Goal: Task Accomplishment & Management: Use online tool/utility

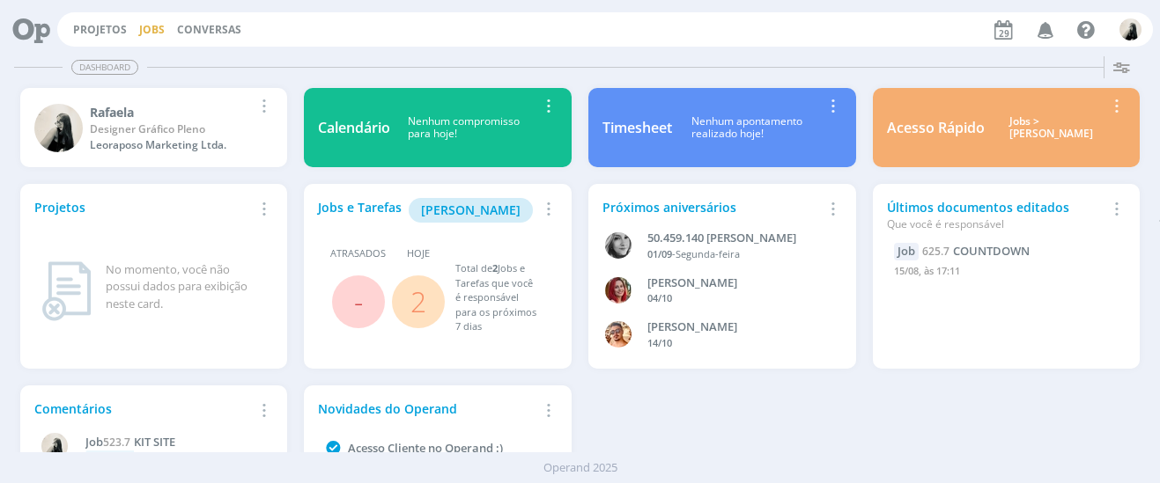
click at [150, 23] on link "Jobs" at bounding box center [152, 29] width 26 height 15
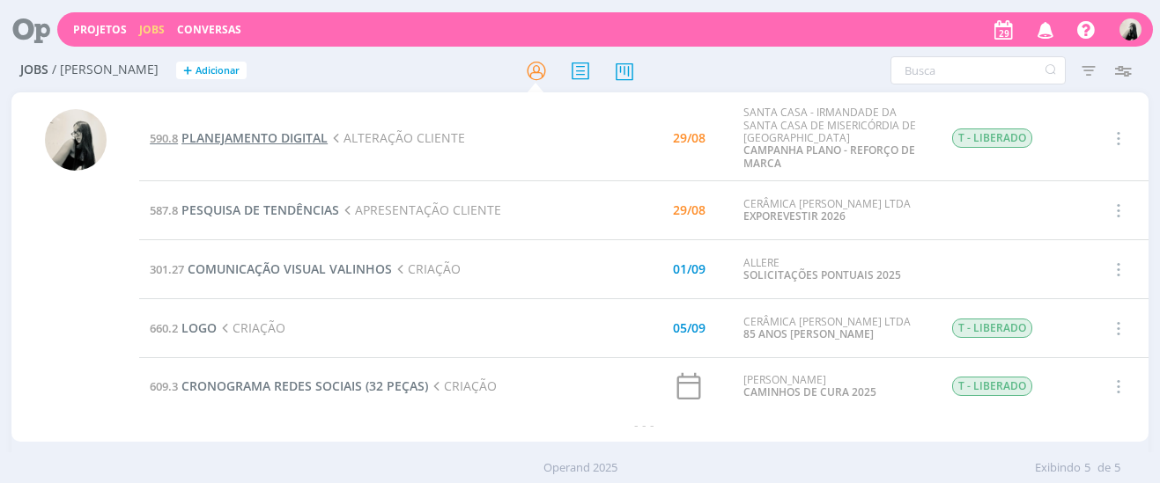
click at [249, 141] on span "PLANEJAMENTO DIGITAL" at bounding box center [254, 137] width 146 height 17
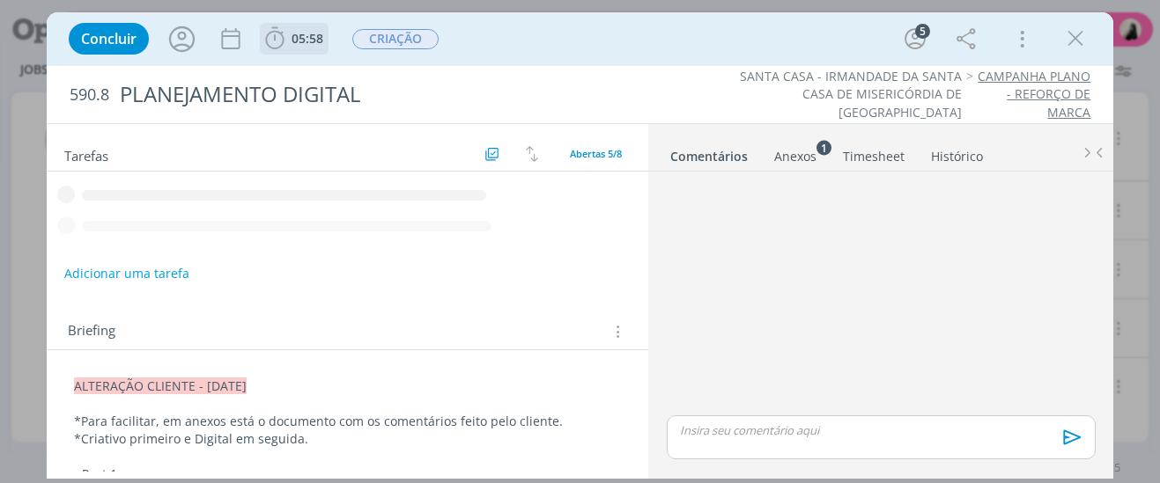
click at [298, 32] on span "05:58" at bounding box center [307, 38] width 32 height 17
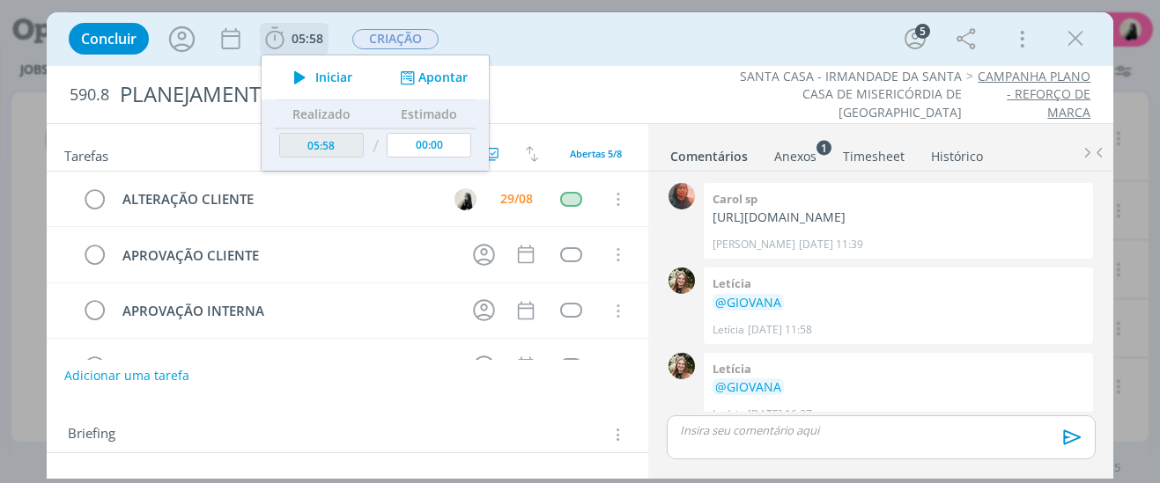
scroll to position [57, 0]
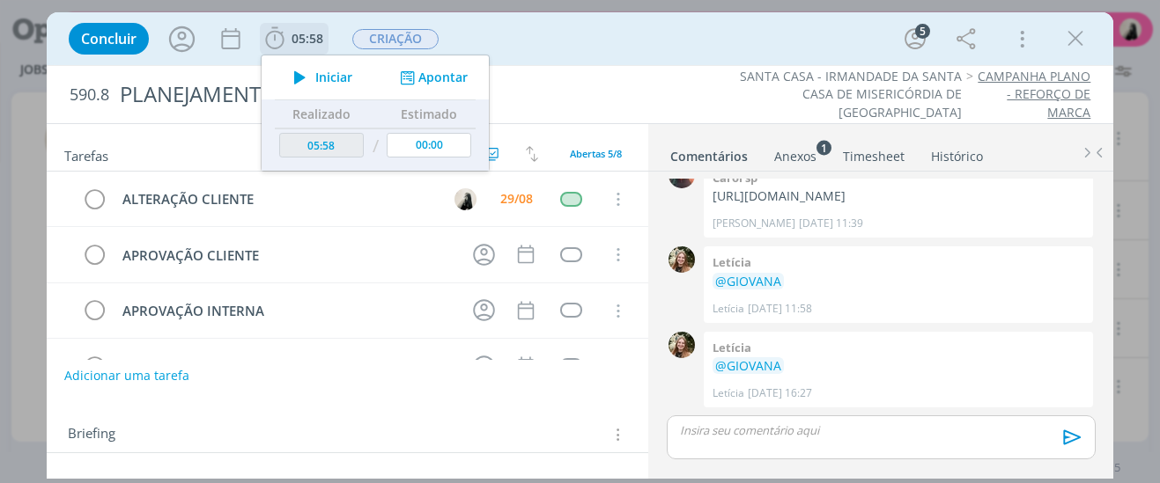
click at [292, 84] on icon "dialog" at bounding box center [299, 77] width 31 height 23
click at [882, 315] on span "Letícia [DATE] 11:58" at bounding box center [893, 309] width 363 height 16
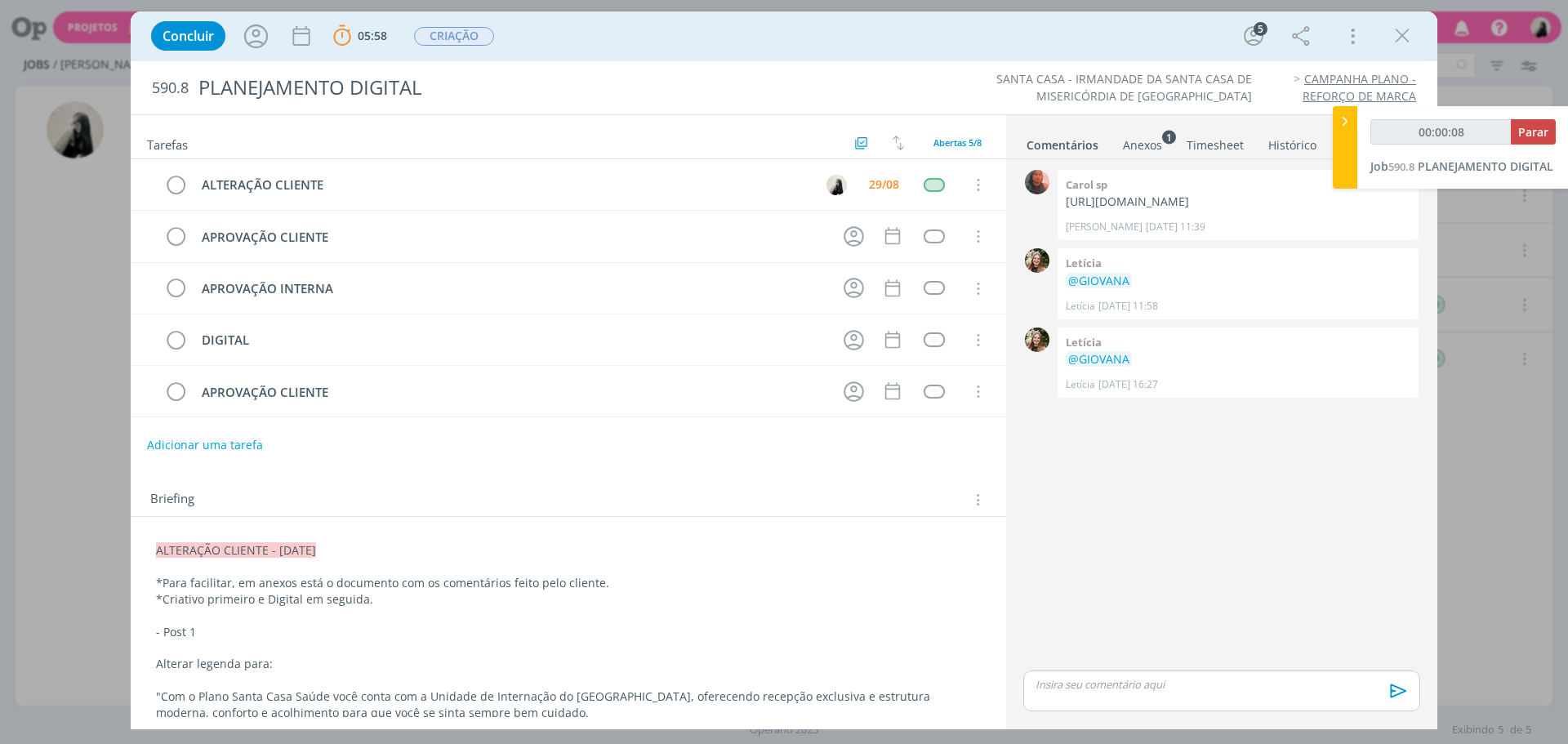
scroll to position [654, 0]
click at [1075, 148] on div "Anexos 1" at bounding box center [1142, 146] width 39 height 17
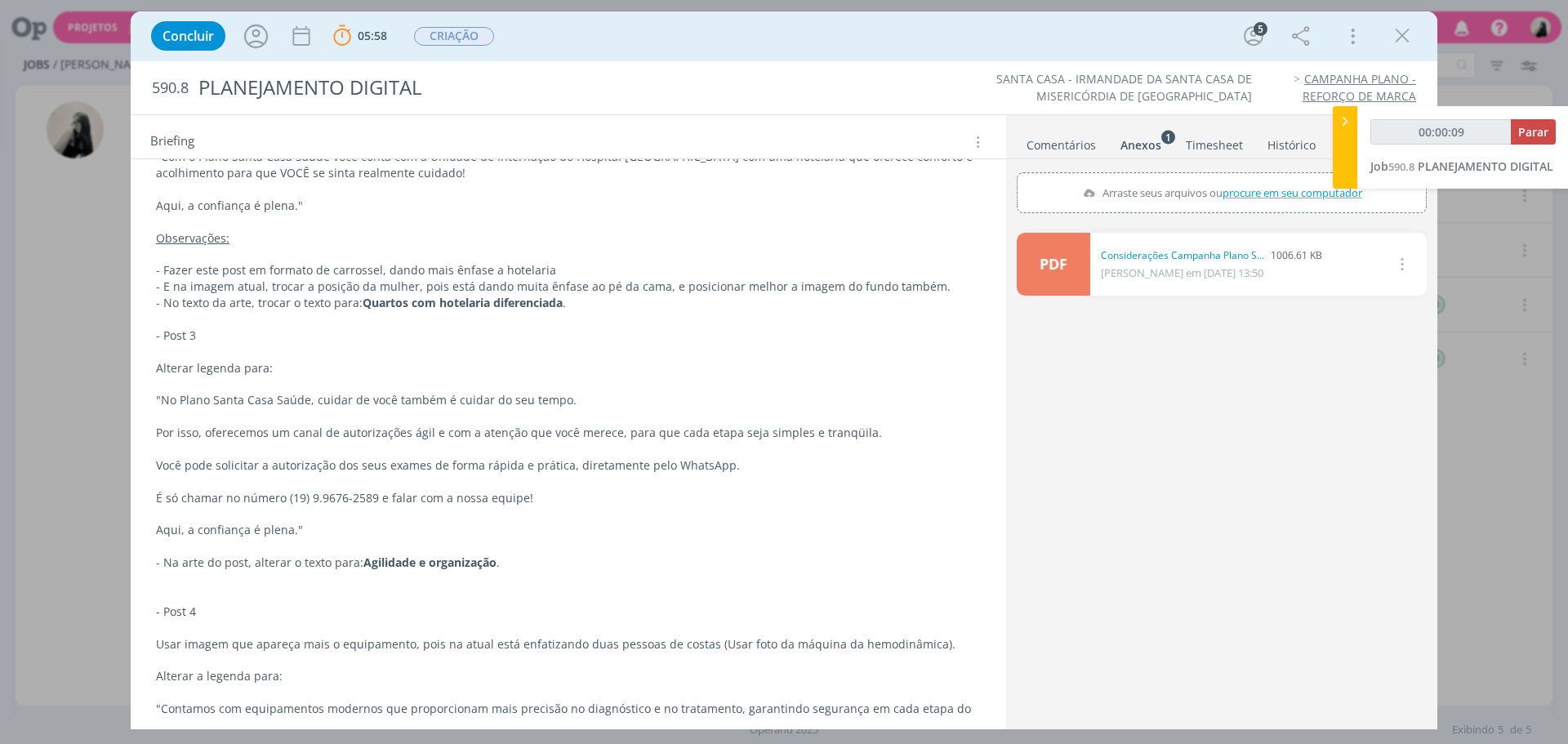
click at [1075, 269] on link "PDF" at bounding box center [1052, 264] width 73 height 63
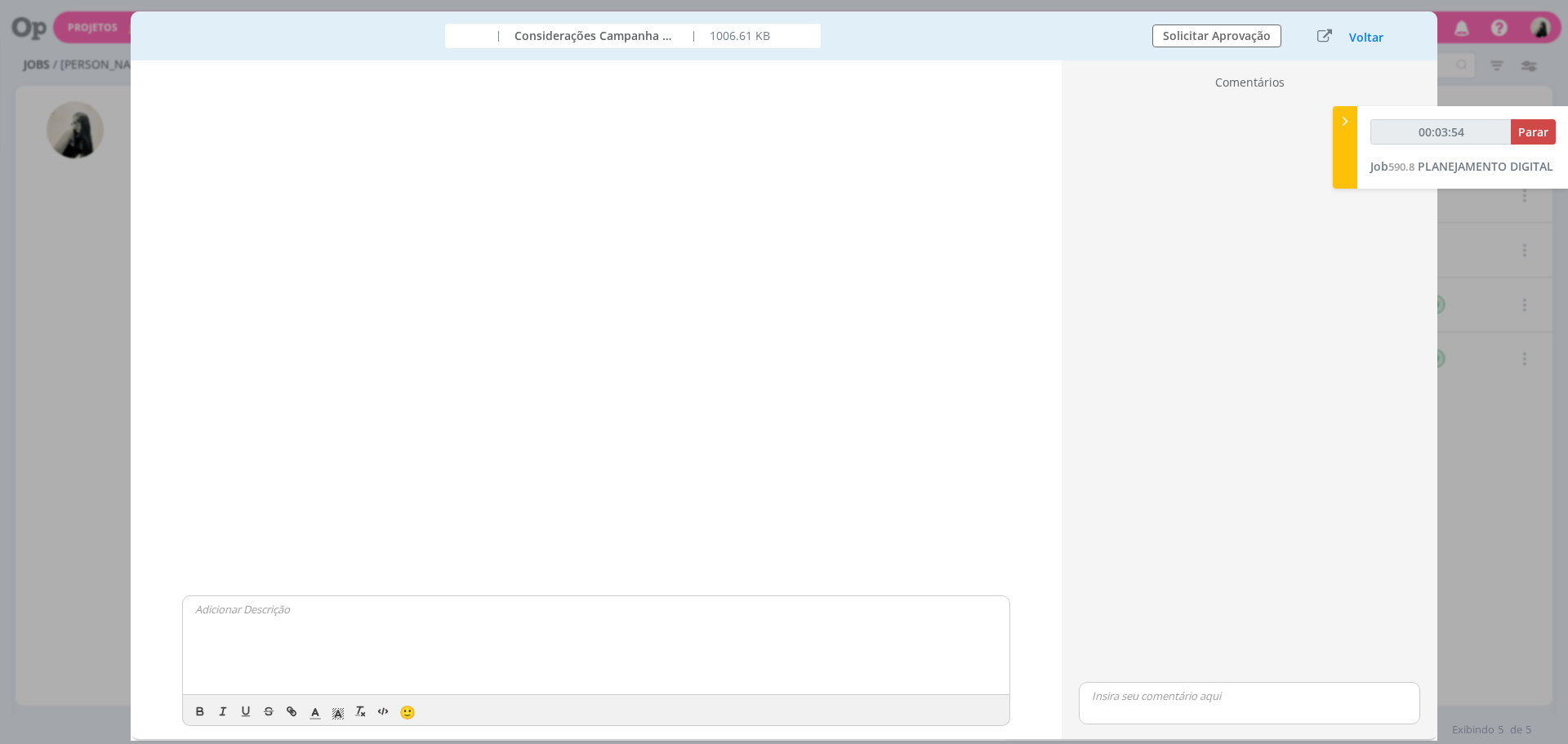
click at [1075, 40] on button "Voltar" at bounding box center [1366, 37] width 36 height 13
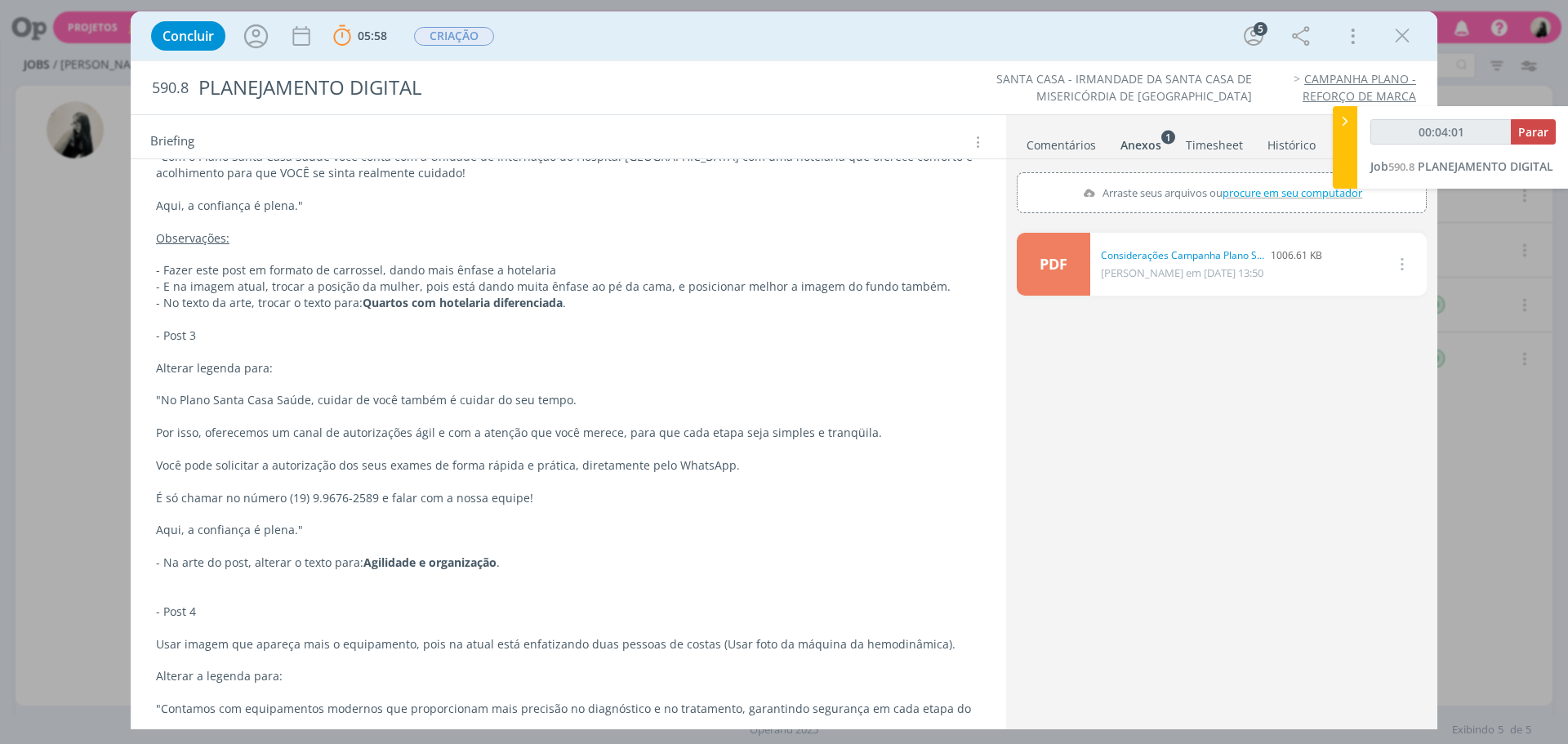
click at [1043, 146] on link "Comentários" at bounding box center [1061, 142] width 71 height 24
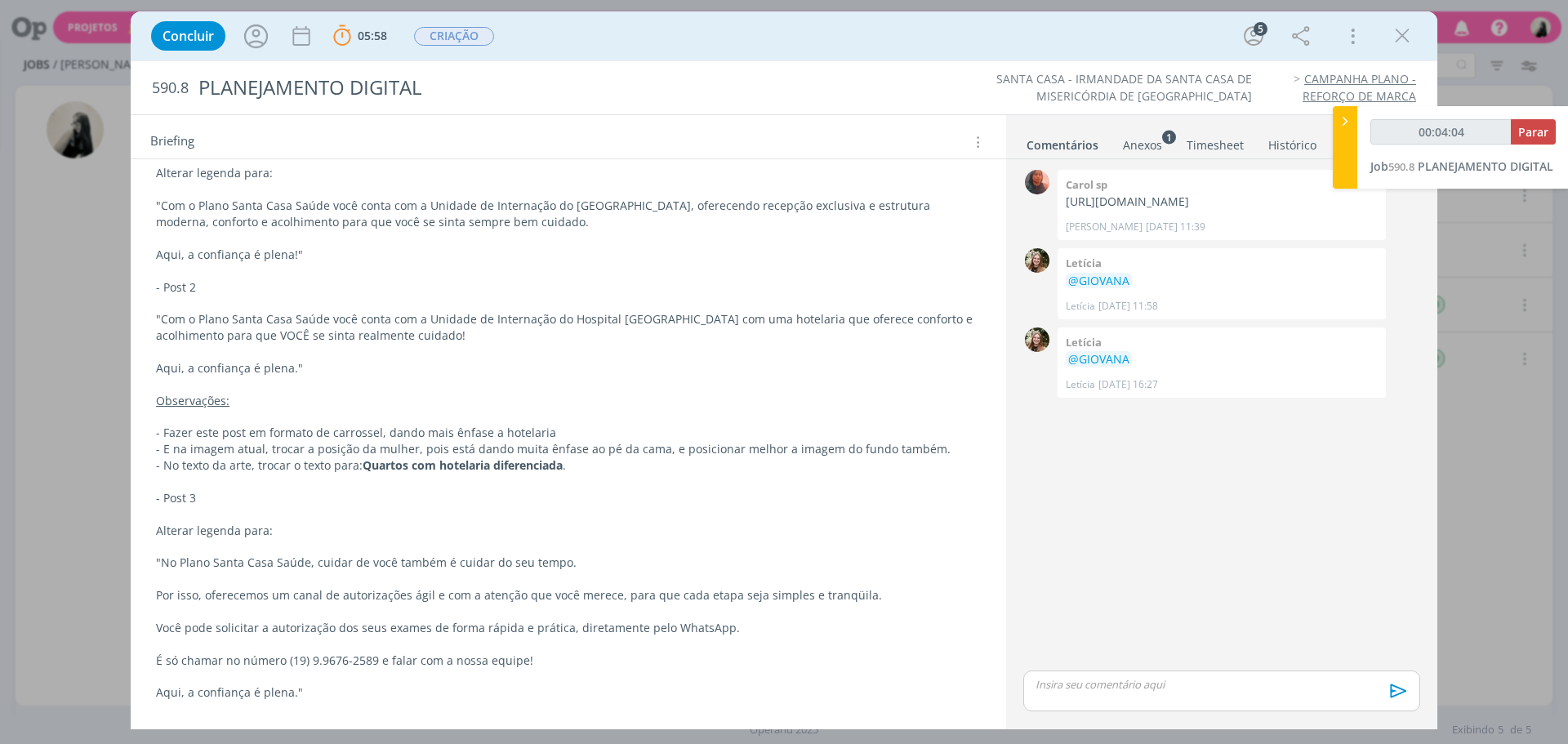
scroll to position [490, 0]
click at [1075, 398] on div "Letícia @[PERSON_NAME] [DATE] 16:27 👍" at bounding box center [1221, 363] width 328 height 71
drag, startPoint x: 1142, startPoint y: 219, endPoint x: 548, endPoint y: 373, distance: 613.6
click at [1075, 240] on div "Carol sp [URL][DOMAIN_NAME] Carol SP [DATE] 11:39 👍" at bounding box center [1221, 205] width 328 height 71
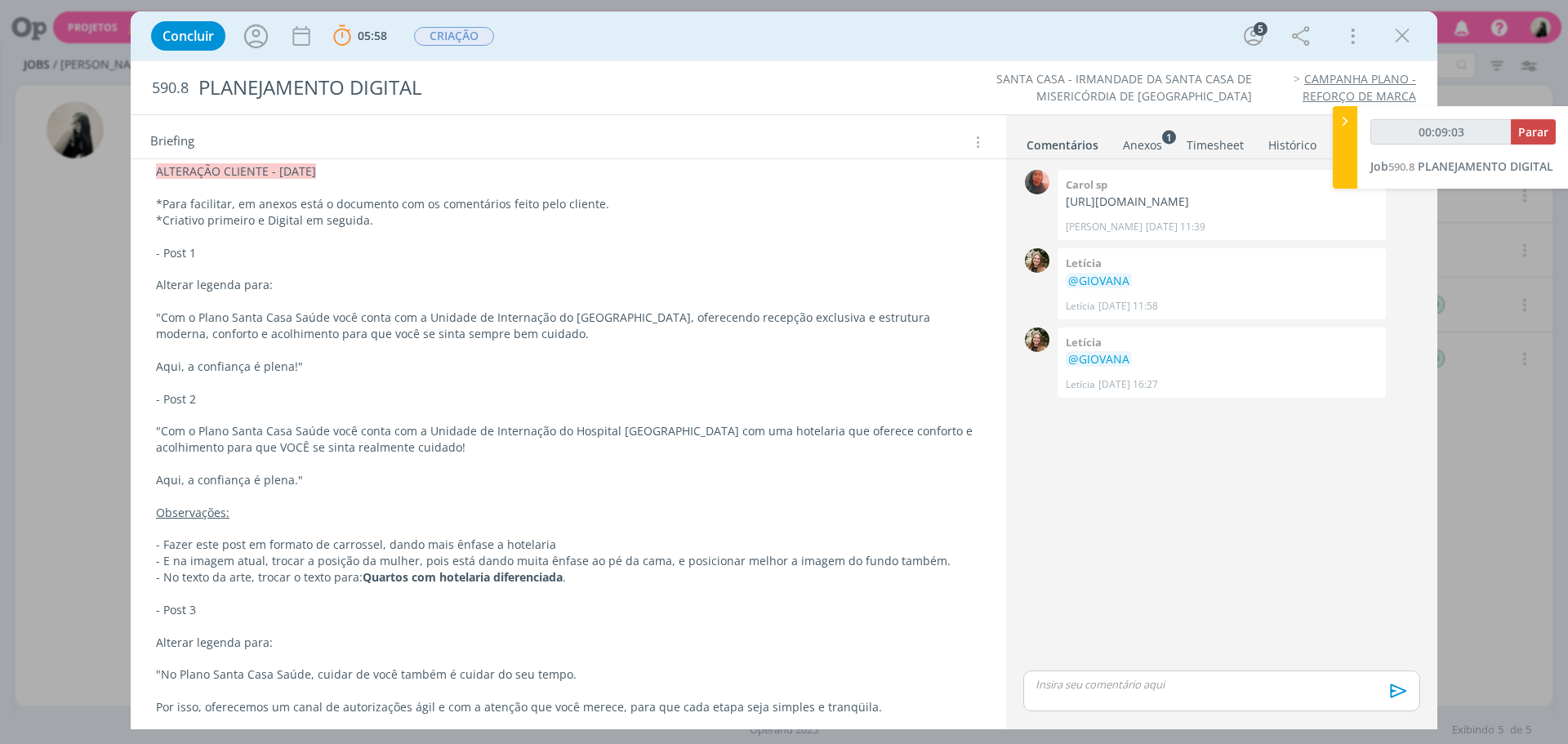
scroll to position [408, 0]
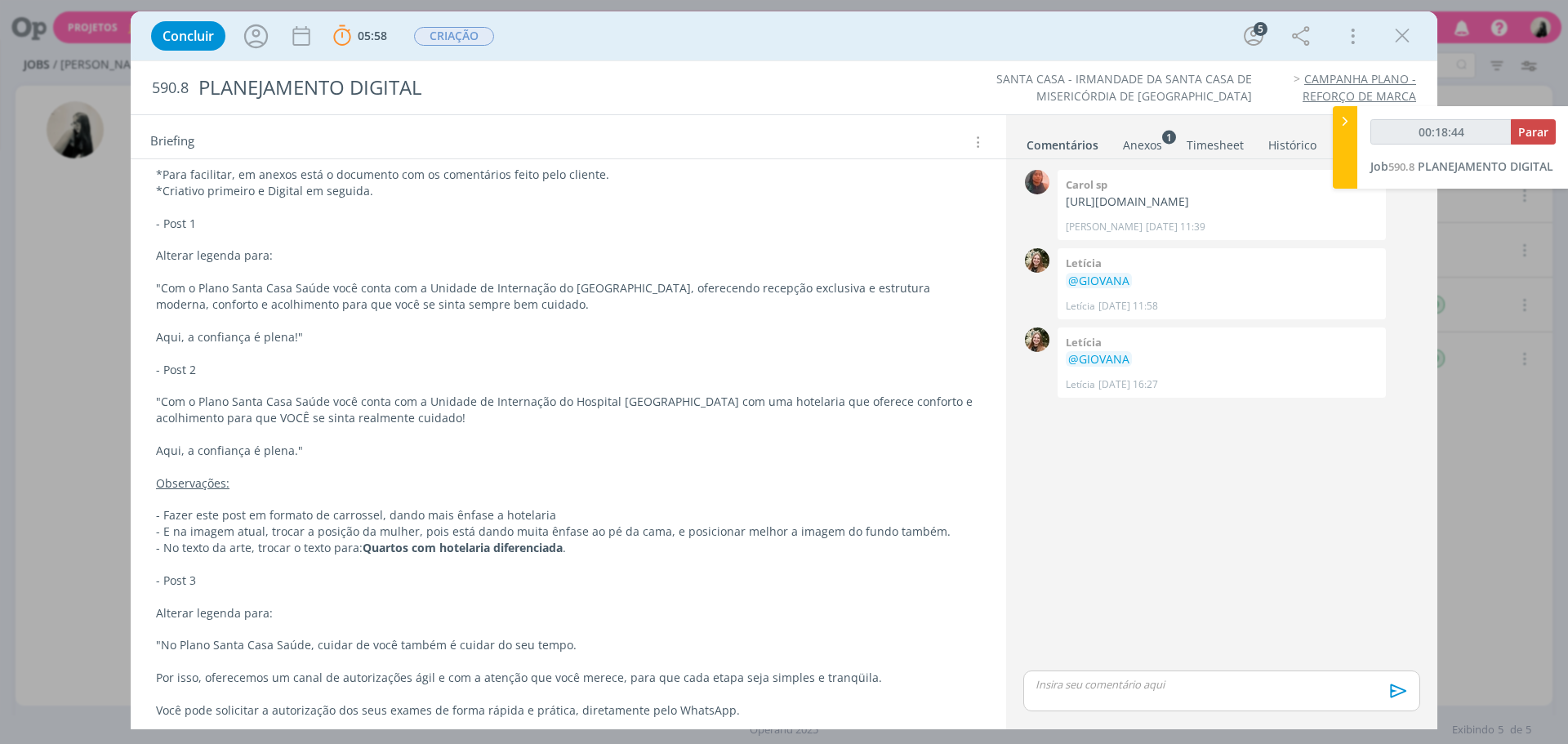
type input "00:18:45"
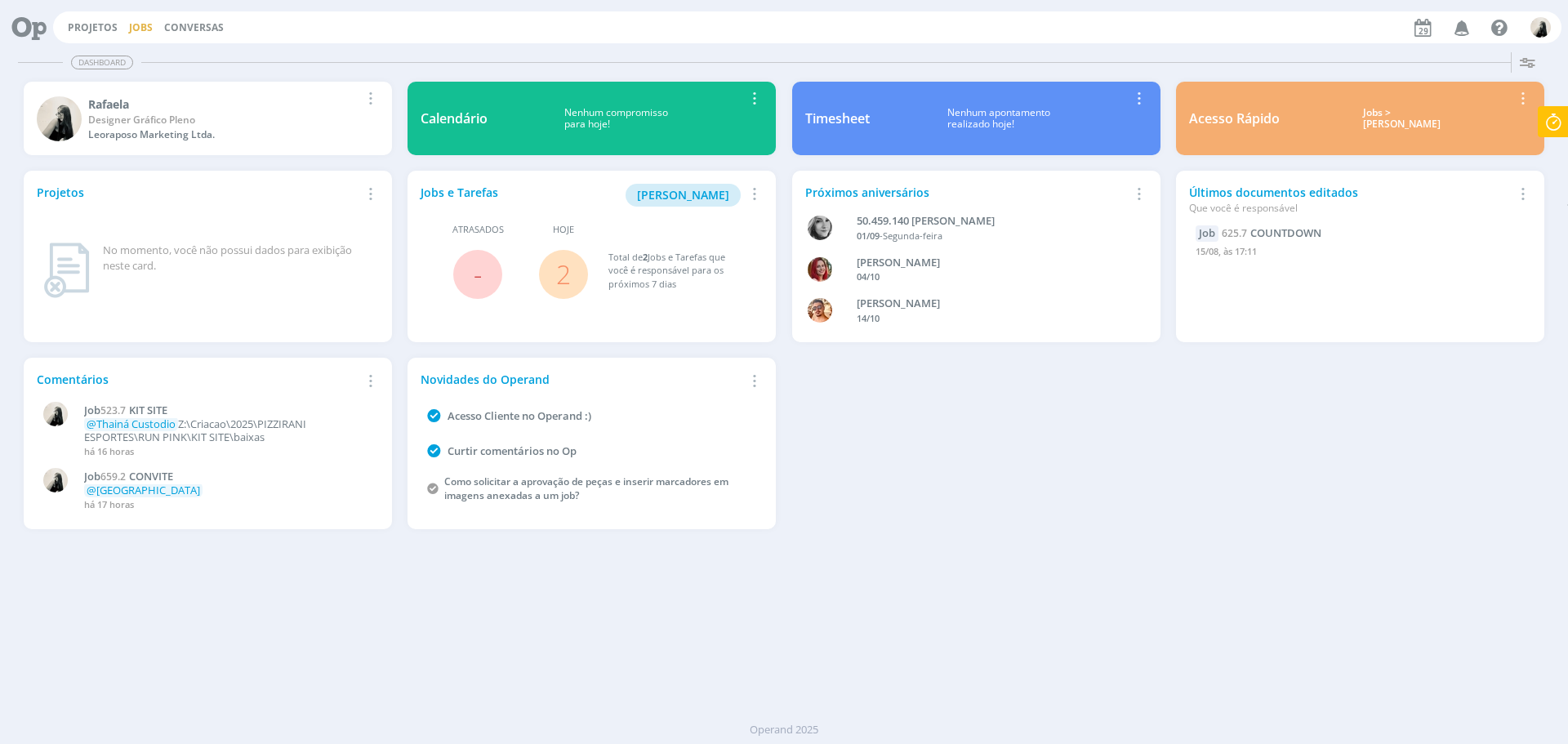
click at [144, 32] on link "Jobs" at bounding box center [141, 27] width 24 height 14
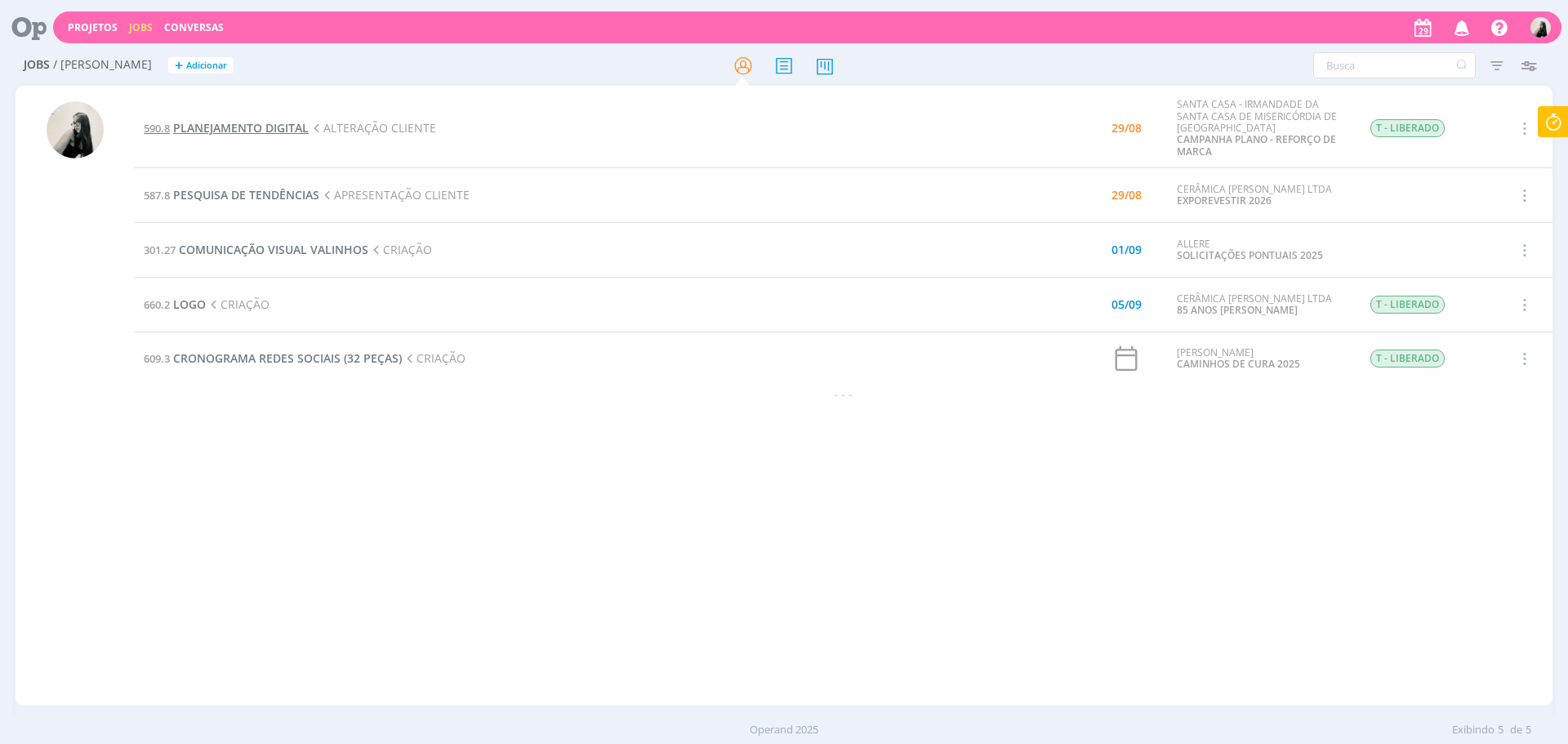
click at [291, 129] on span "PLANEJAMENTO DIGITAL" at bounding box center [241, 127] width 135 height 16
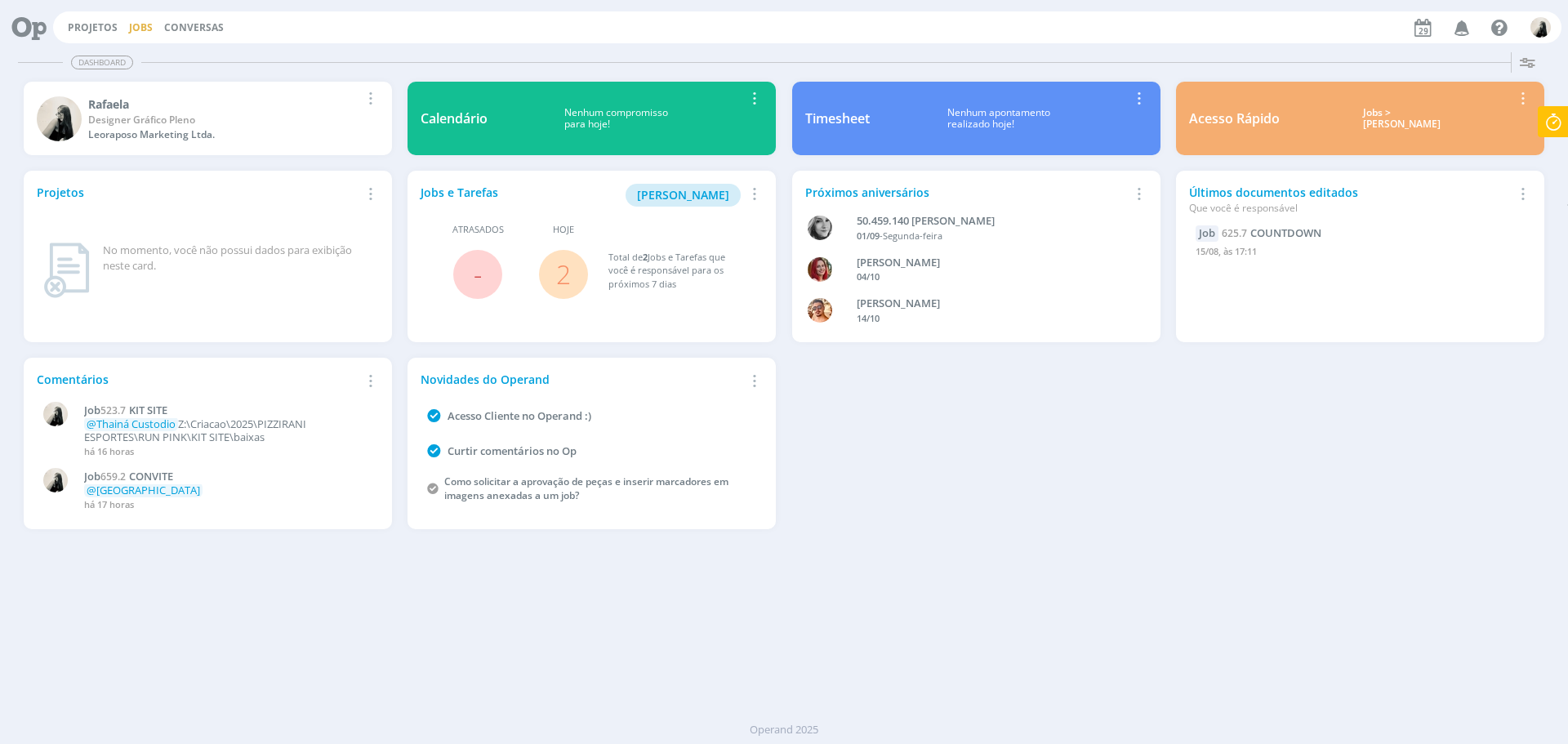
click at [138, 33] on link "Jobs" at bounding box center [141, 27] width 24 height 14
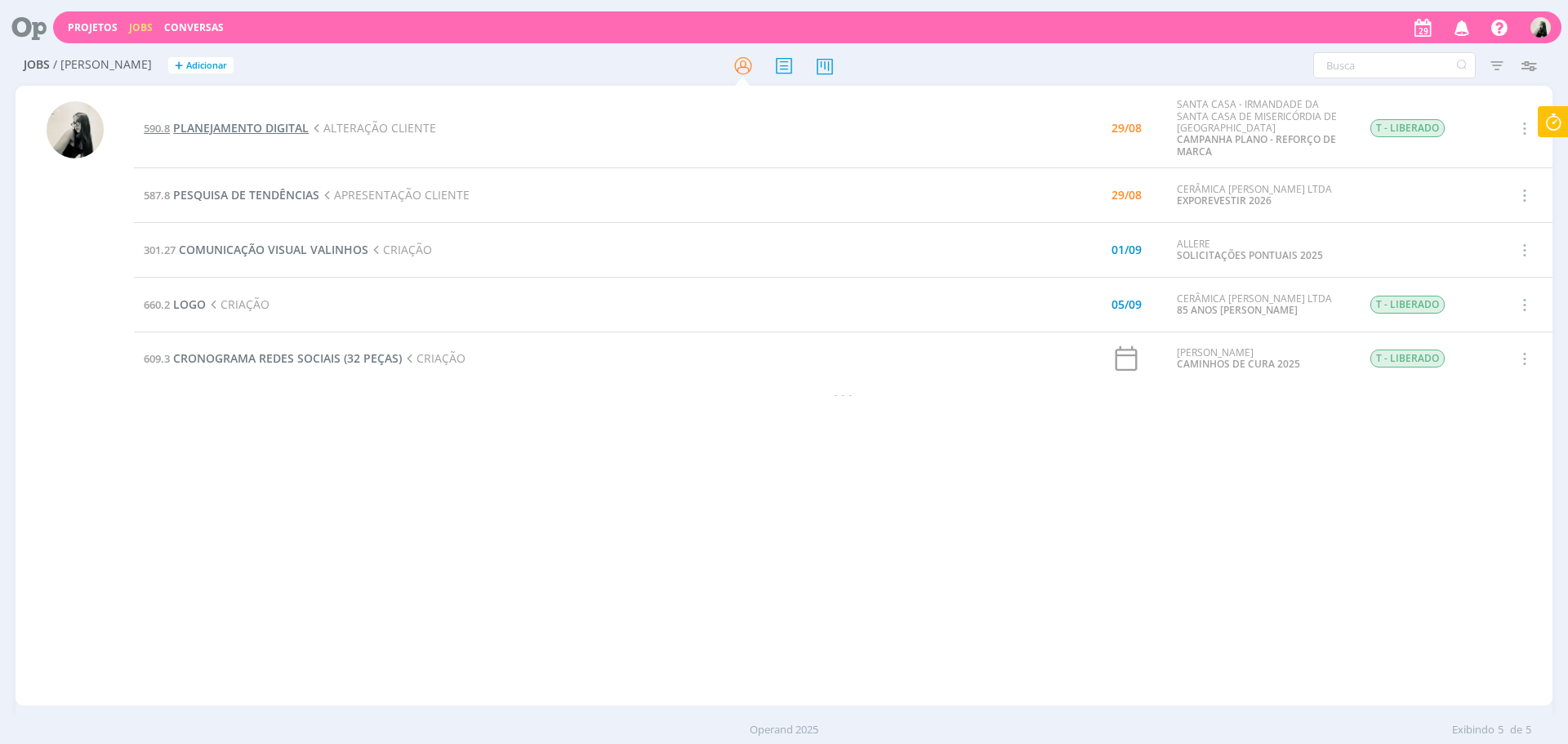
click at [267, 128] on span "PLANEJAMENTO DIGITAL" at bounding box center [241, 127] width 135 height 16
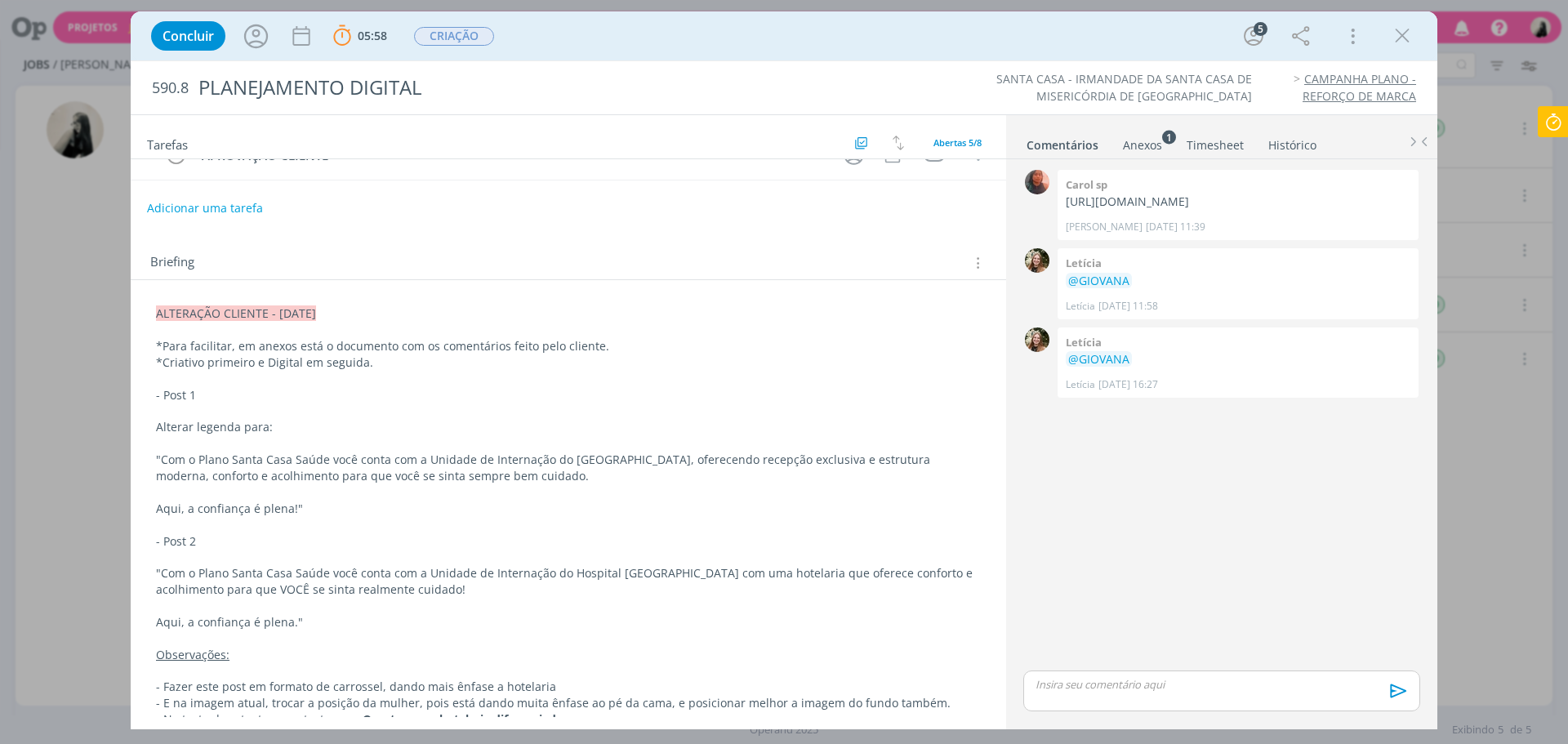
scroll to position [245, 0]
